Goal: Transaction & Acquisition: Purchase product/service

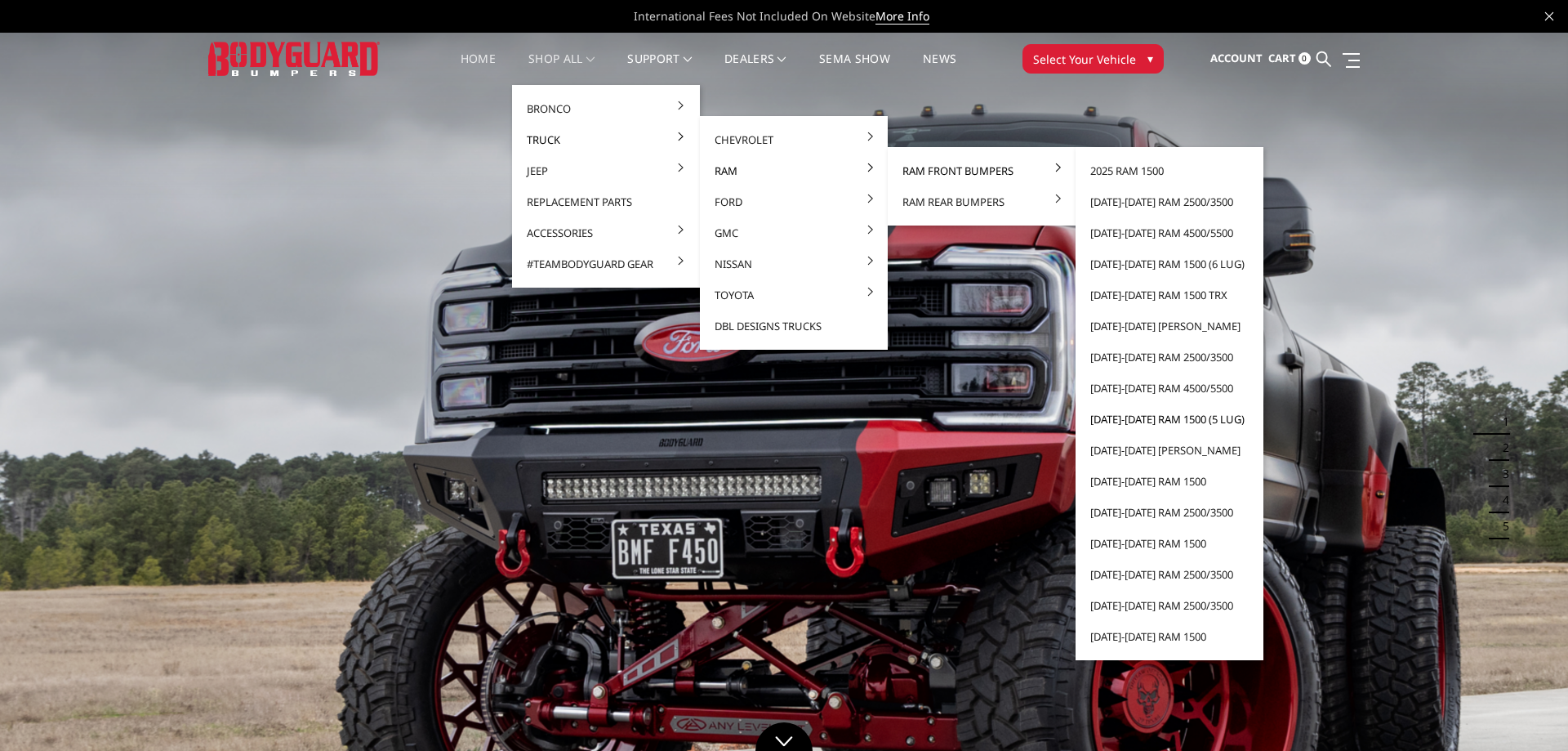
click at [1128, 420] on link "[DATE]-[DATE] Ram 1500 (5 lug)" at bounding box center [1170, 419] width 175 height 31
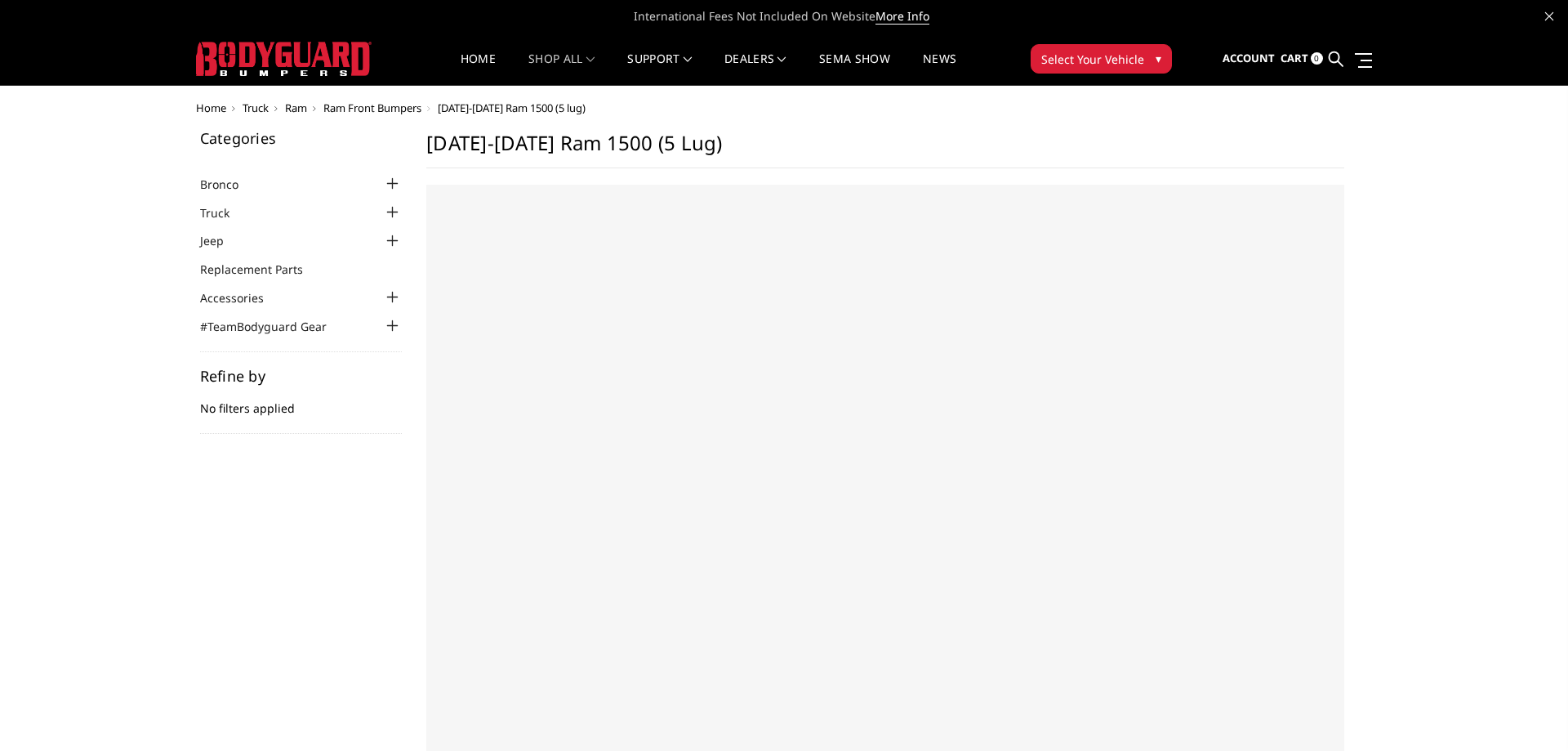
select select "US"
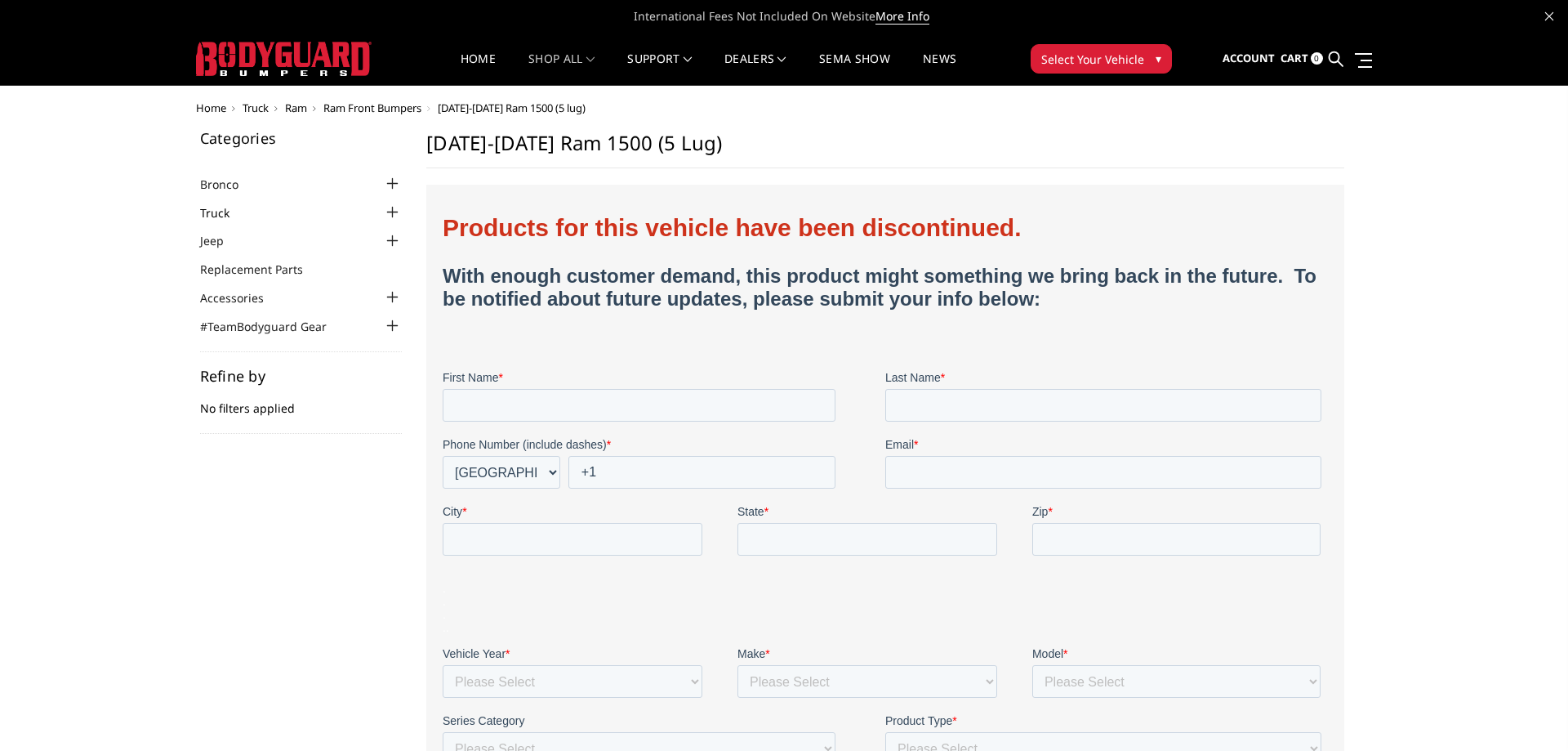
click at [234, 208] on link "Truck" at bounding box center [224, 213] width 50 height 17
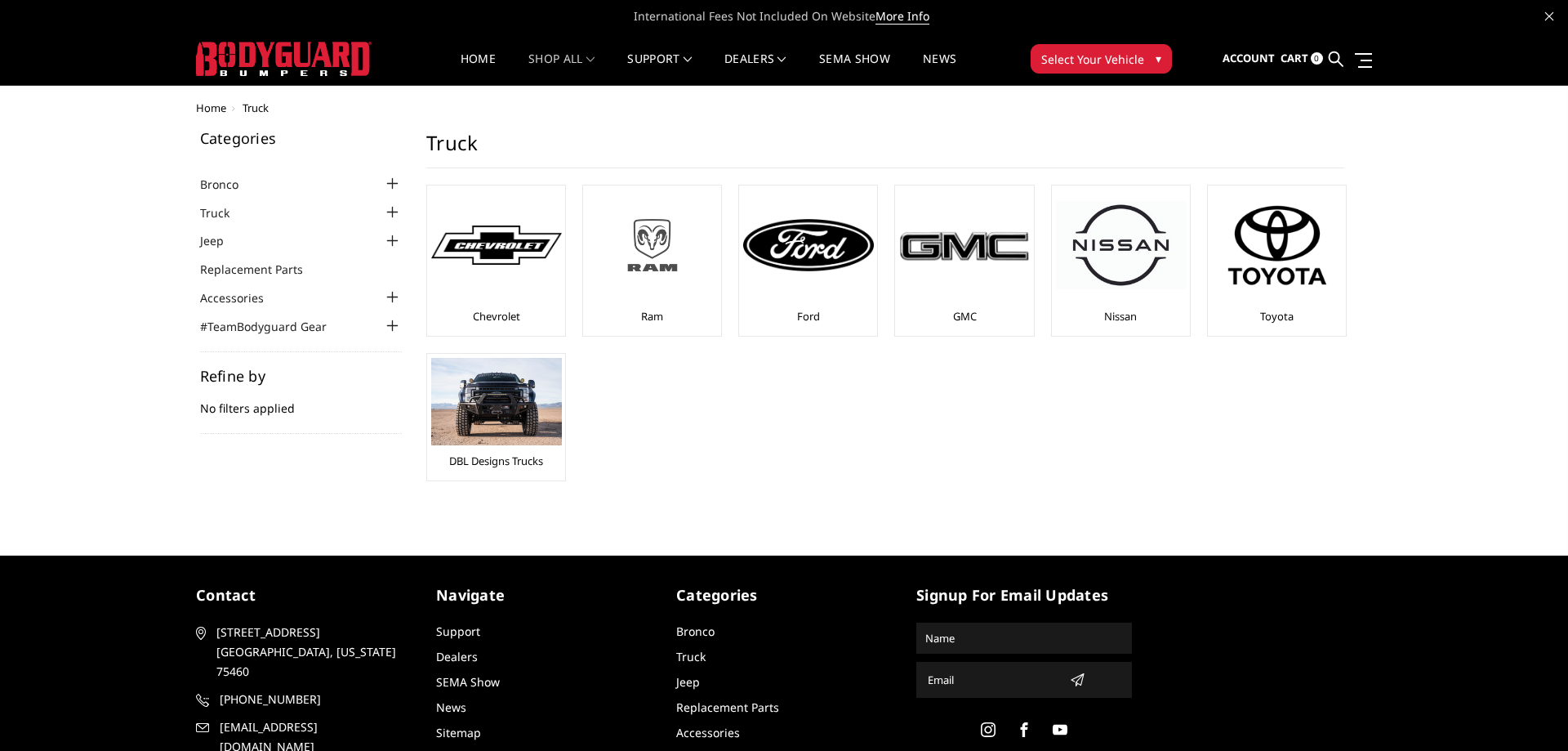
click at [646, 250] on img at bounding box center [652, 245] width 130 height 74
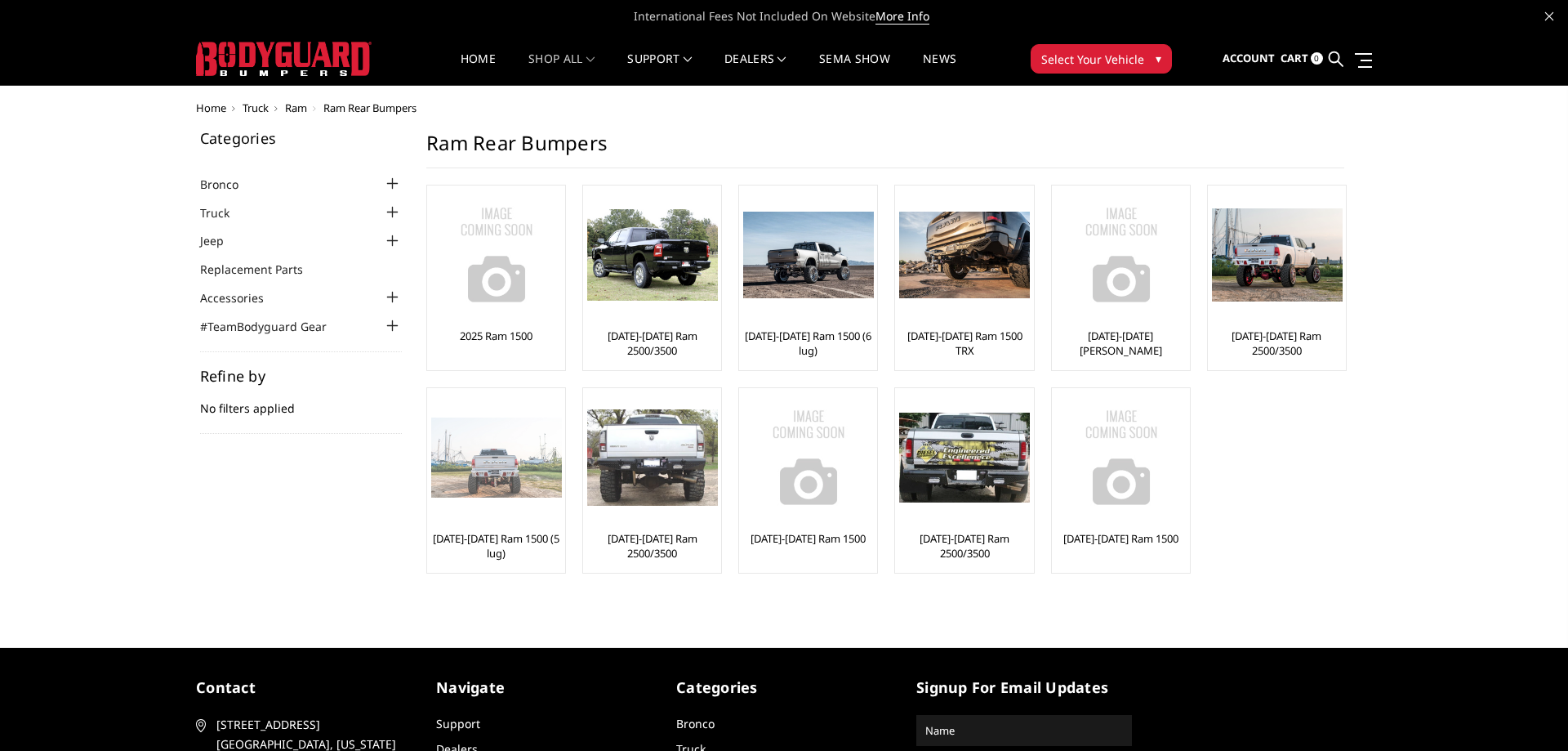
click at [506, 478] on img at bounding box center [496, 458] width 130 height 81
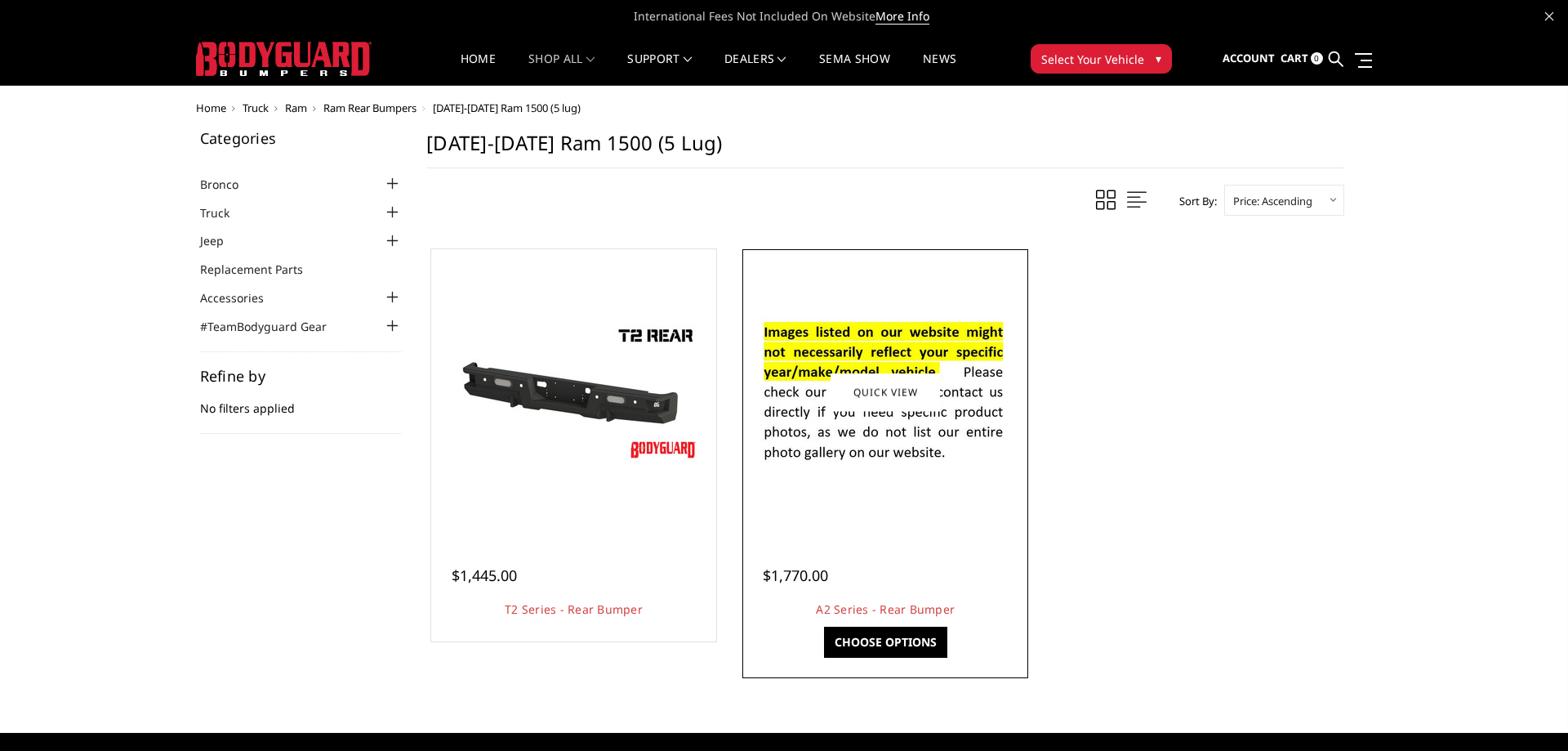
click at [870, 456] on img at bounding box center [884, 393] width 261 height 178
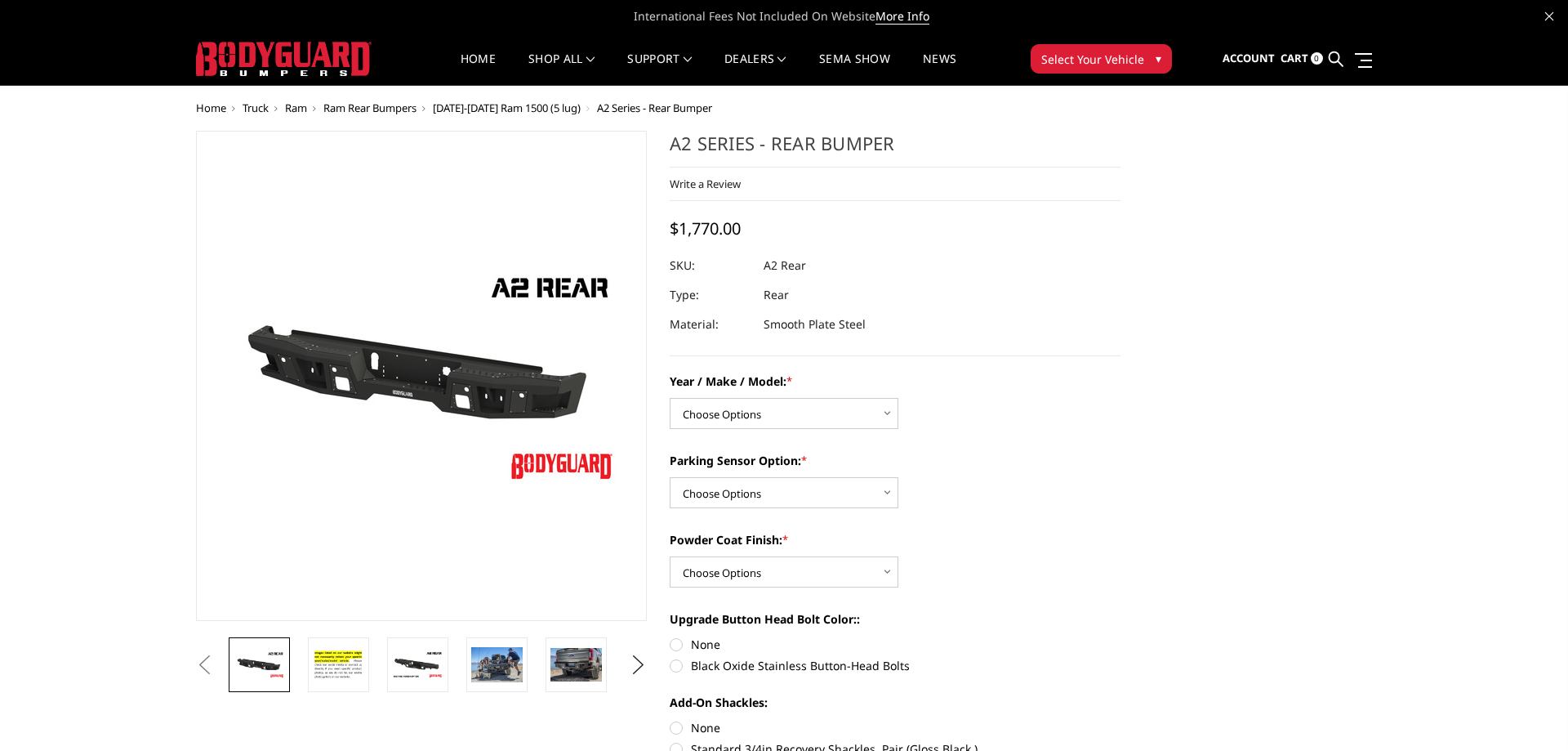
click at [1107, 373] on section "A2 Series - Rear Bumper Write a Review Write a Review × A2 Series - Rear Bumper…" at bounding box center [895, 534] width 474 height 808
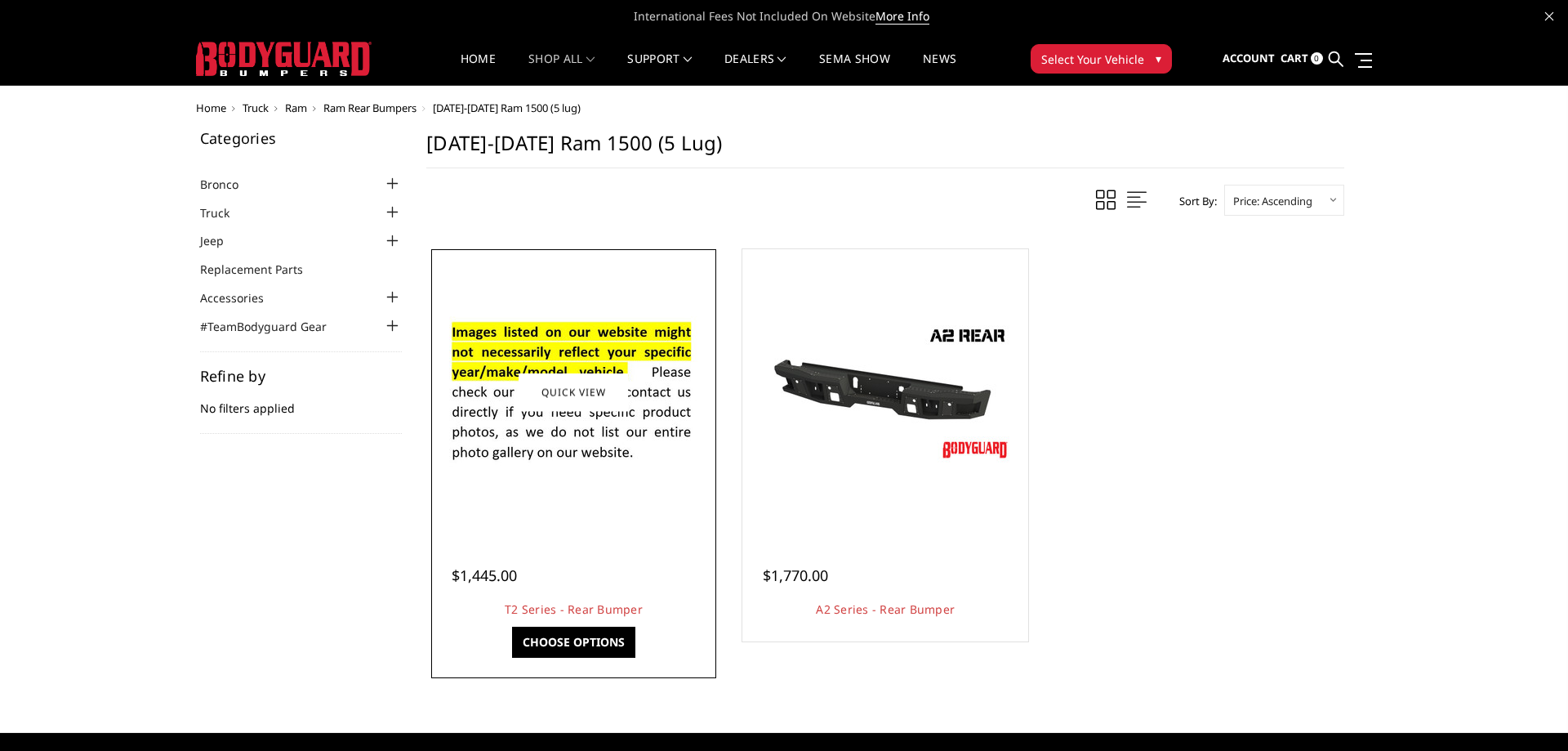
click at [579, 634] on link "Choose Options" at bounding box center [573, 642] width 123 height 31
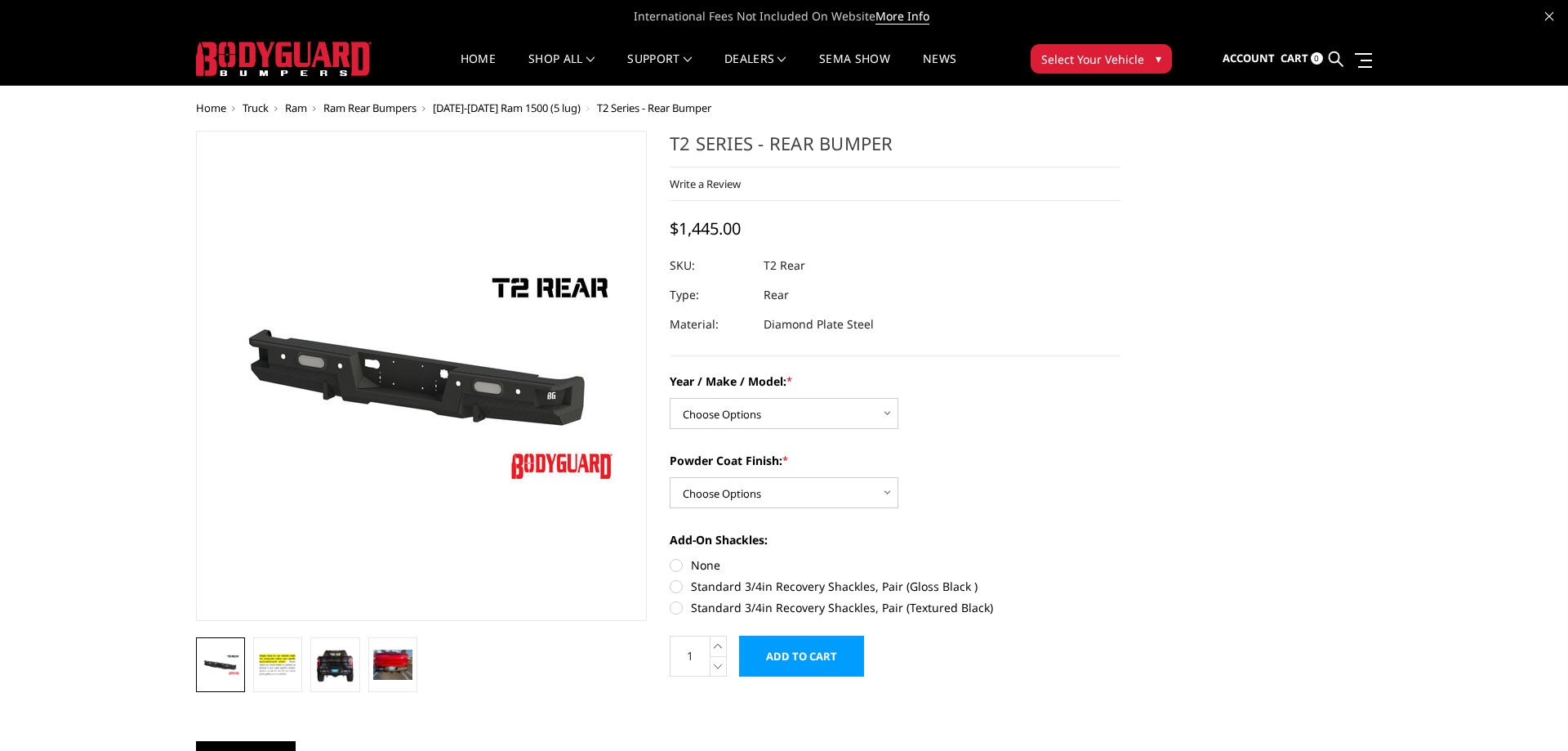
select select "661"
click option "RAM 09-18 1500 (Dual Exhaust ONLY)" at bounding box center [0, 0] width 0 height 0
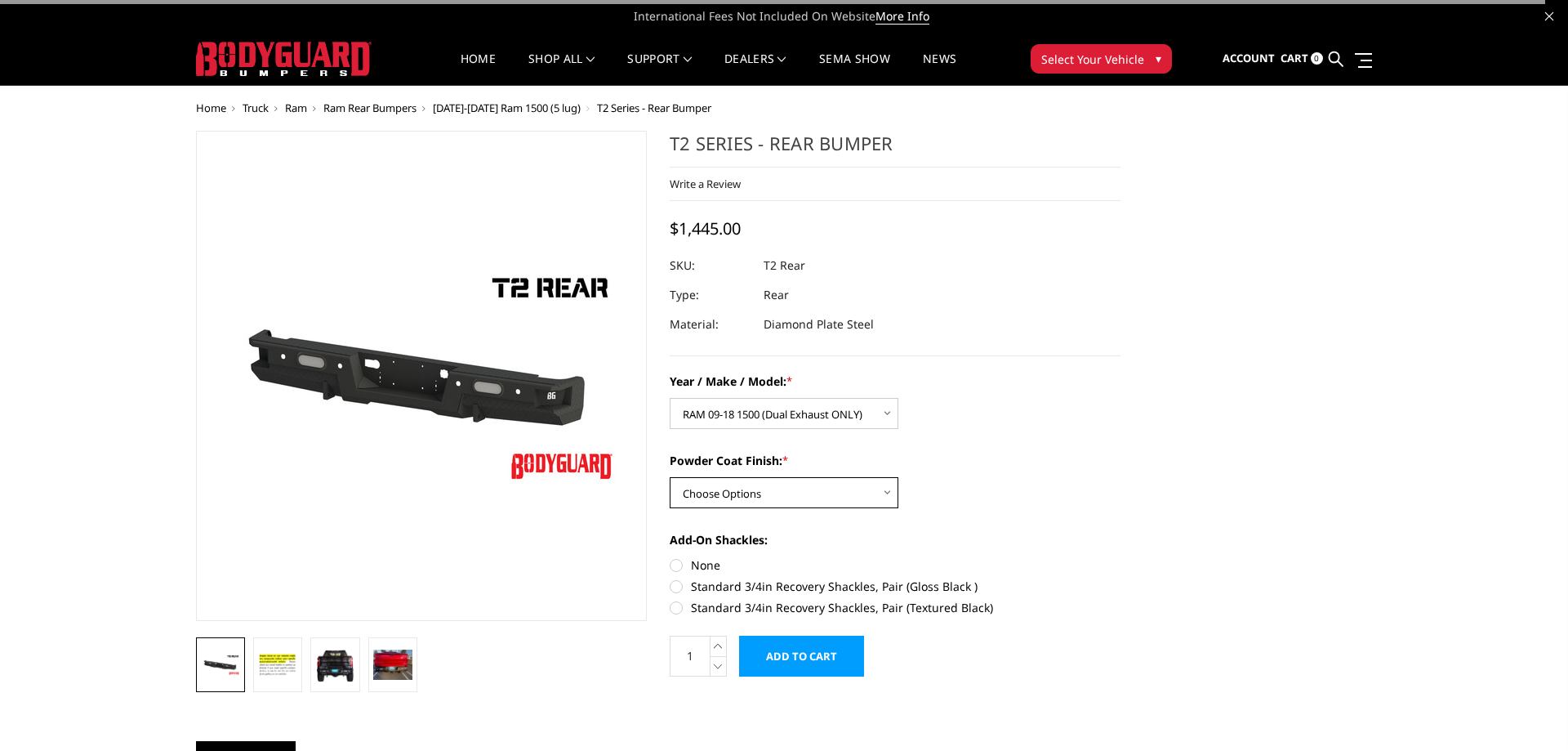
click at [669, 478] on select "Choose Options Bare metal (included) Gloss black powder coat Texture black powd…" at bounding box center [783, 493] width 229 height 31
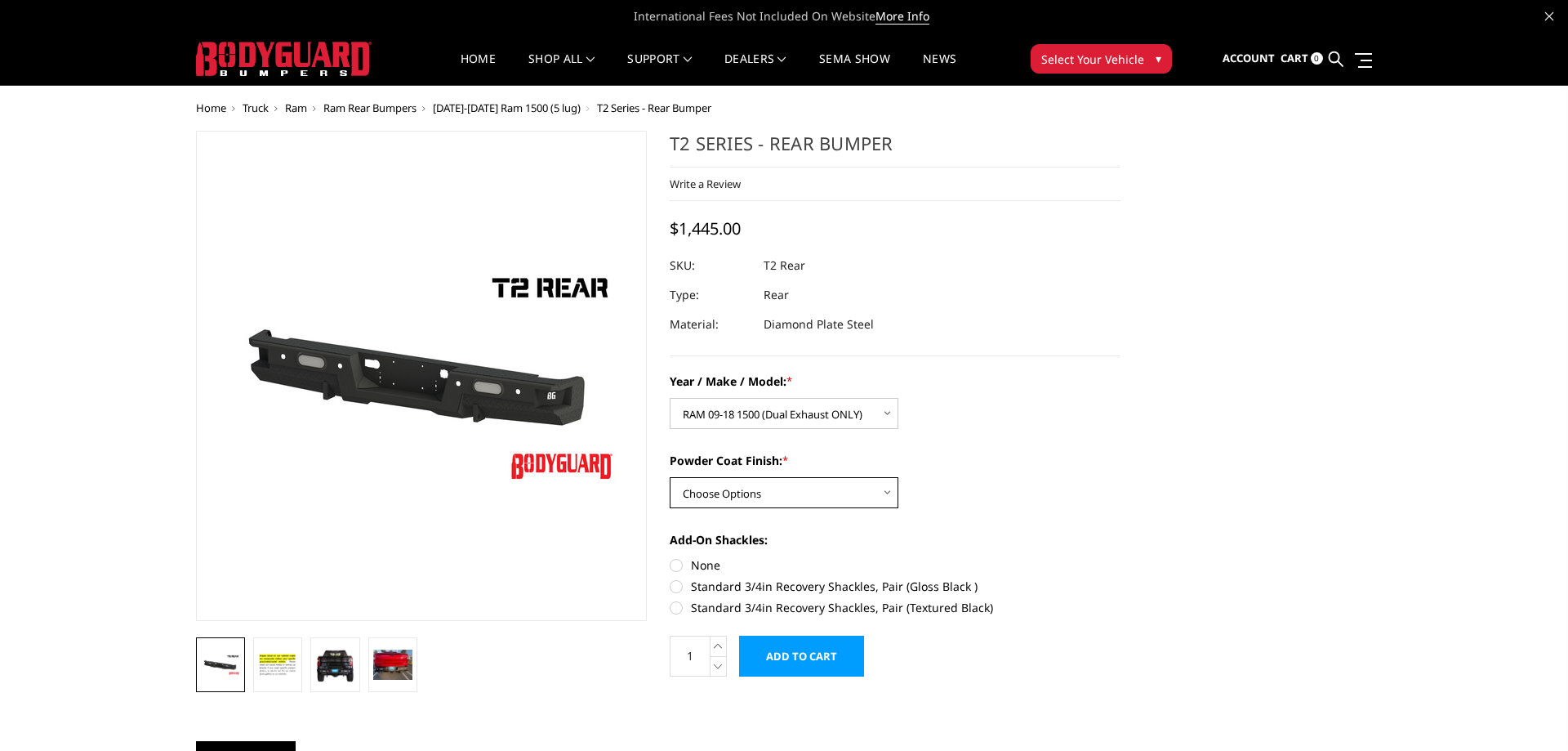
select select "652"
click option "Texture black powder coat" at bounding box center [0, 0] width 0 height 0
click at [679, 566] on label "None" at bounding box center [895, 565] width 451 height 17
click at [670, 557] on input "None" at bounding box center [669, 556] width 1 height 1
radio input "true"
